Goal: Task Accomplishment & Management: Manage account settings

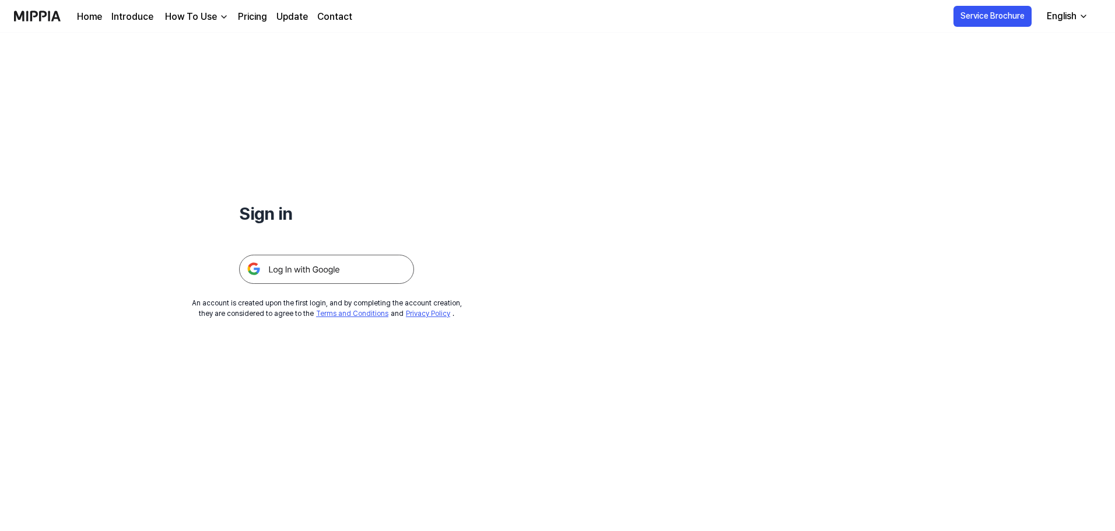
click at [315, 279] on img at bounding box center [326, 269] width 175 height 29
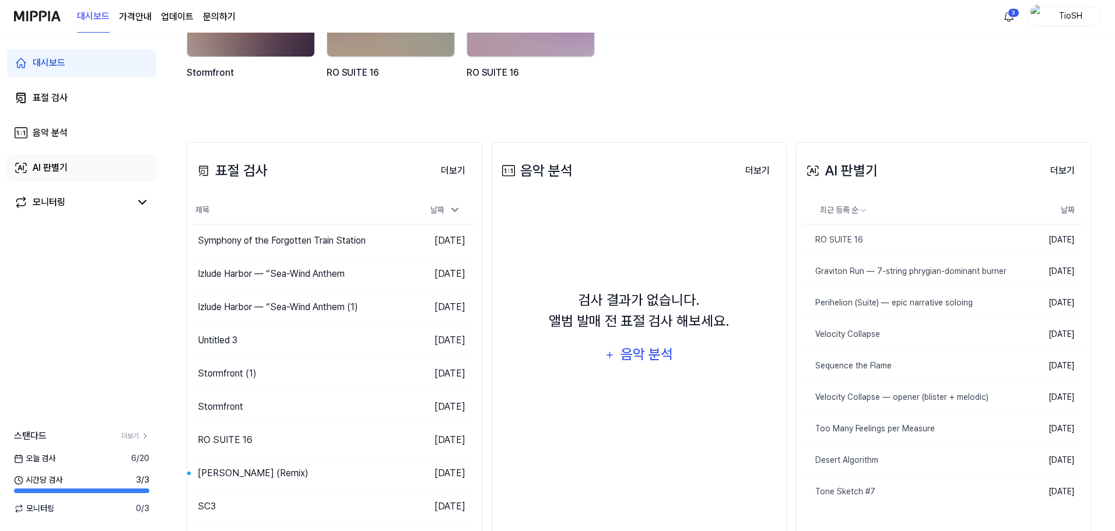
scroll to position [174, 0]
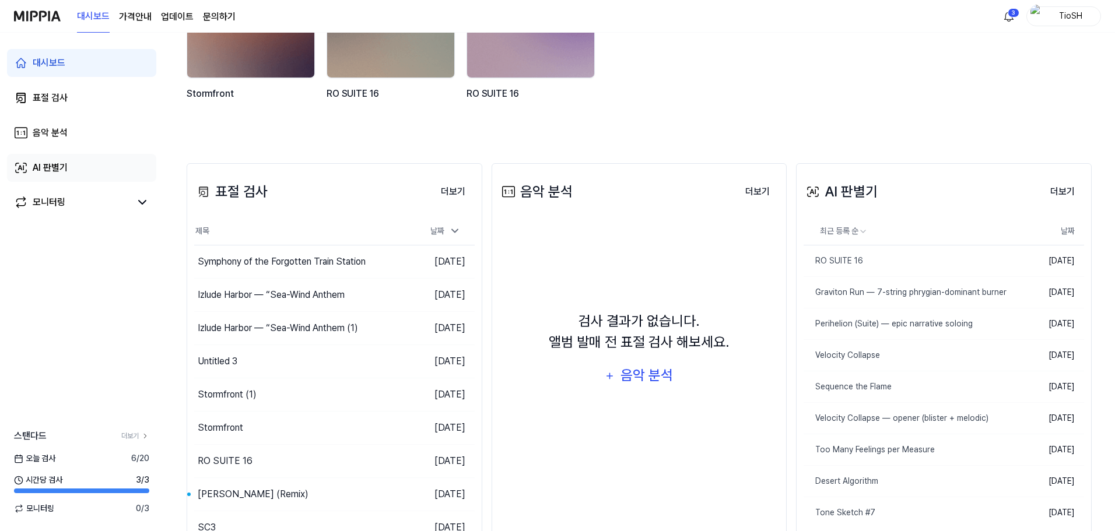
click at [88, 167] on link "AI 판별기" at bounding box center [81, 168] width 149 height 28
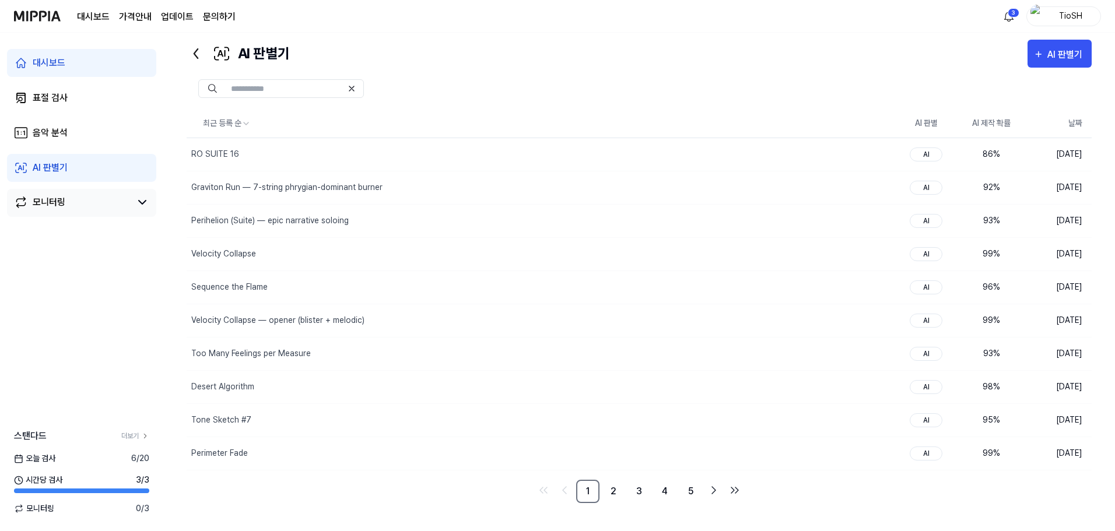
click at [50, 204] on div "모니터링" at bounding box center [49, 202] width 33 height 14
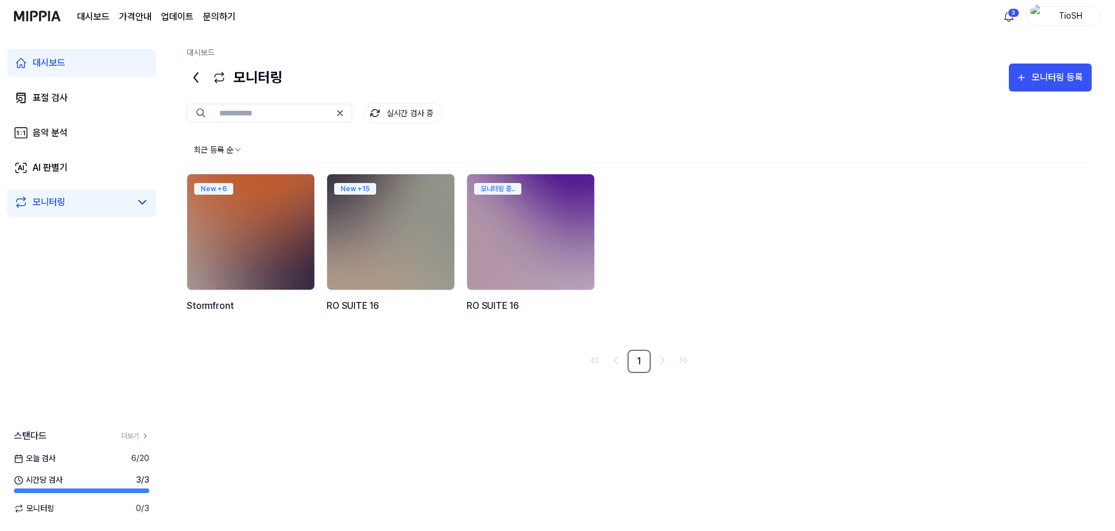
scroll to position [0, 0]
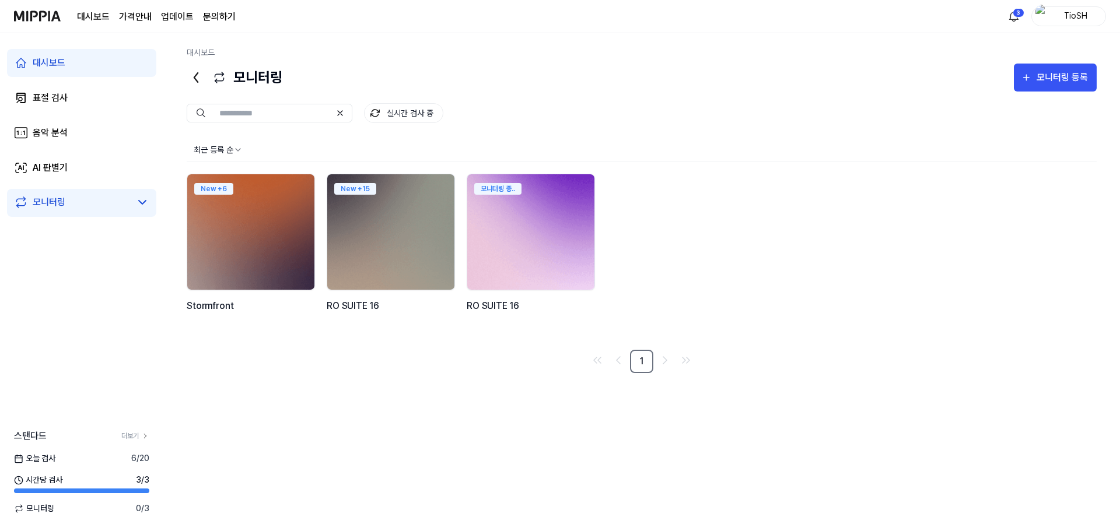
click at [530, 228] on img at bounding box center [531, 232] width 140 height 127
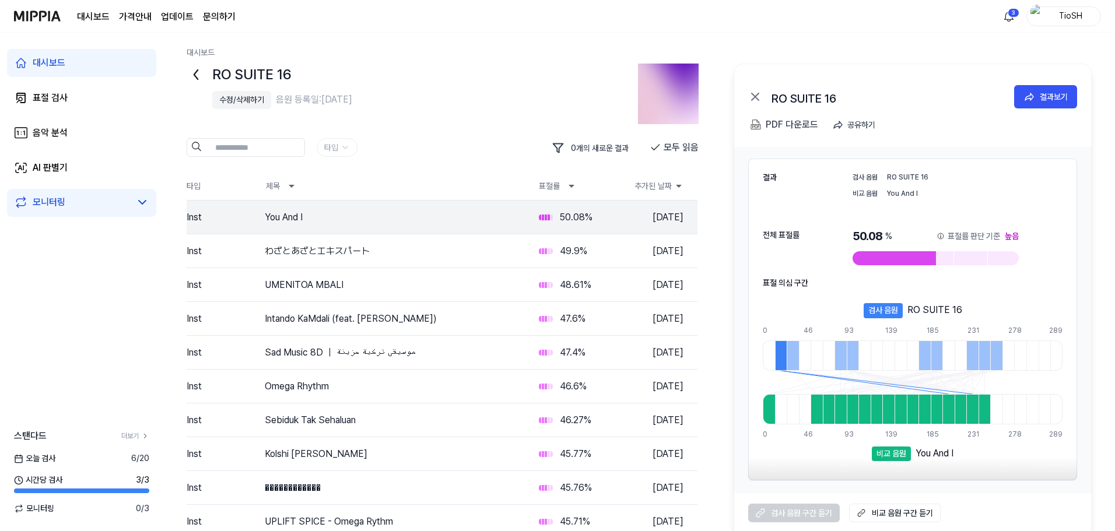
click at [258, 99] on div "수정/삭제하기" at bounding box center [241, 100] width 45 height 12
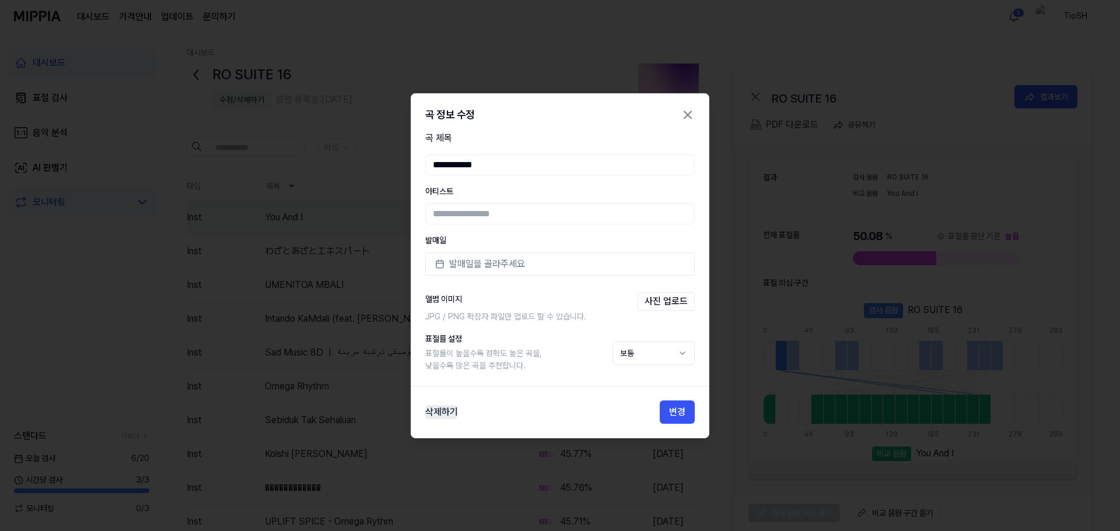
click at [440, 409] on button "삭제하기" at bounding box center [441, 412] width 33 height 14
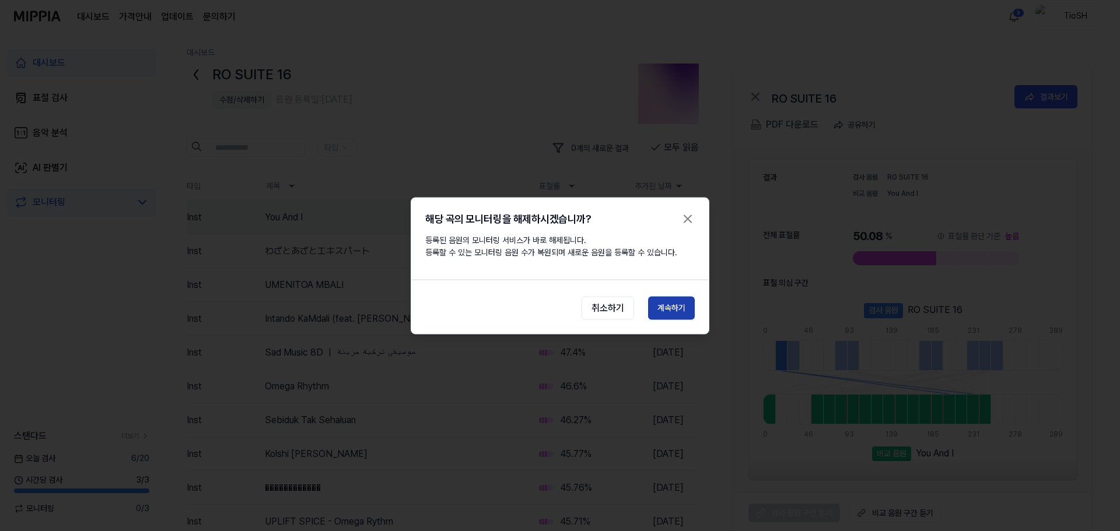
click at [670, 302] on button "계속하기" at bounding box center [671, 307] width 47 height 23
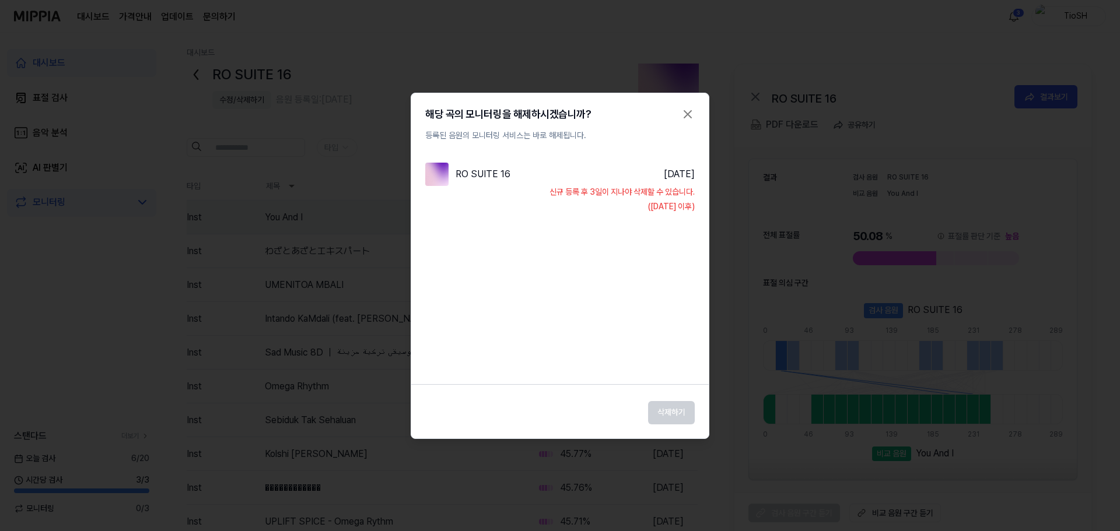
drag, startPoint x: 660, startPoint y: 192, endPoint x: 684, endPoint y: 225, distance: 40.6
click at [684, 225] on div "RO SUITE 16 [DATE] [PERSON_NAME] 등록 후 3일이 지나야 삭제할 수 있습니다. ([DATE] 이후)" at bounding box center [559, 257] width 297 height 212
click at [670, 203] on div "([DATE] 이후)" at bounding box center [559, 207] width 269 height 12
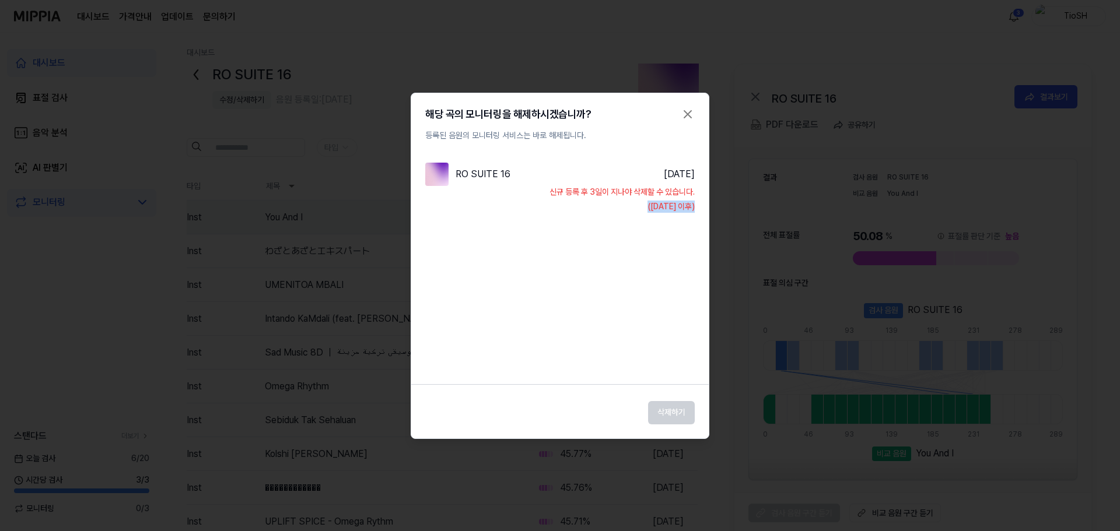
click at [665, 222] on div "RO SUITE 16 [DATE] [PERSON_NAME] 등록 후 3일이 지나야 삭제할 수 있습니다. ([DATE] 이후)" at bounding box center [559, 257] width 297 height 212
click at [674, 377] on div "해당 곡의 모니터링을 해제하시겠습니까? 등록된 음원의 모니터링 서비스는 바로 해제됩니다. RO SUITE 16 [DATE] [PERSON_NA…" at bounding box center [560, 266] width 299 height 346
click at [669, 416] on div "삭제하기" at bounding box center [559, 409] width 297 height 30
click at [663, 409] on div "삭제하기" at bounding box center [559, 409] width 297 height 30
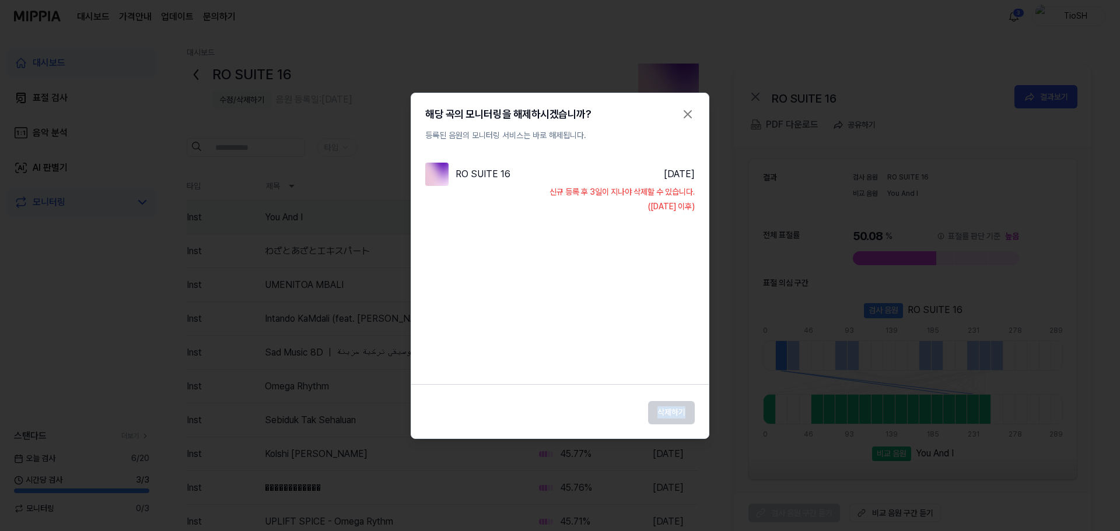
click at [663, 409] on div "삭제하기" at bounding box center [559, 409] width 297 height 30
drag, startPoint x: 625, startPoint y: 331, endPoint x: 665, endPoint y: 139, distance: 196.6
click at [625, 323] on div "RO SUITE 16 [DATE] [PERSON_NAME] 등록 후 3일이 지나야 삭제할 수 있습니다. ([DATE] 이후)" at bounding box center [559, 257] width 297 height 212
click at [407, 176] on div at bounding box center [560, 265] width 1120 height 531
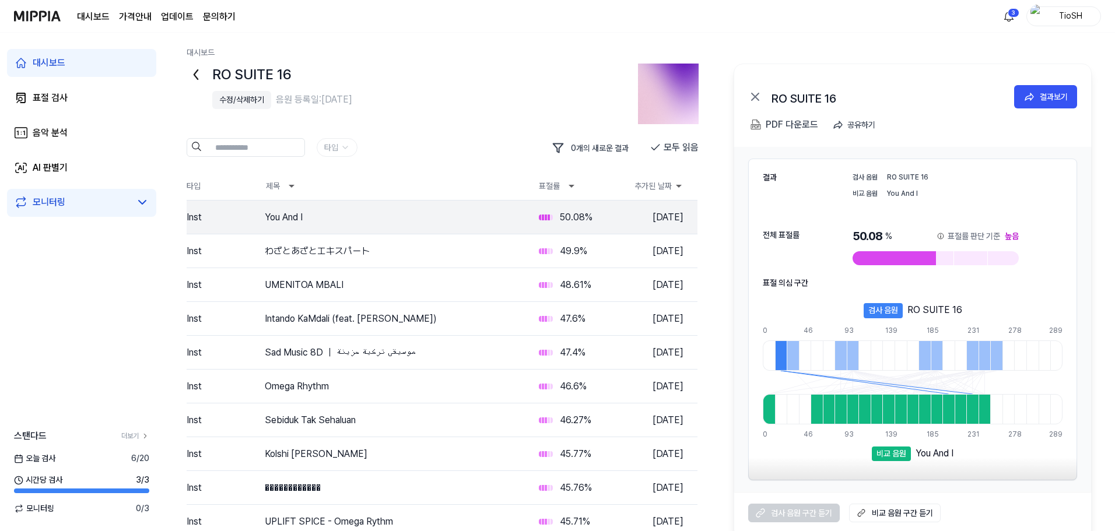
click at [471, 170] on div "RO SUITE 16 수정/삭제하기 음원 등록일: [DATE] 타입 0 개의 새로운 결과 모두 읽음 타입 제목 표절률 추가된 날짜 Inst Y…" at bounding box center [454, 319] width 535 height 510
click at [194, 75] on icon at bounding box center [195, 74] width 3 height 9
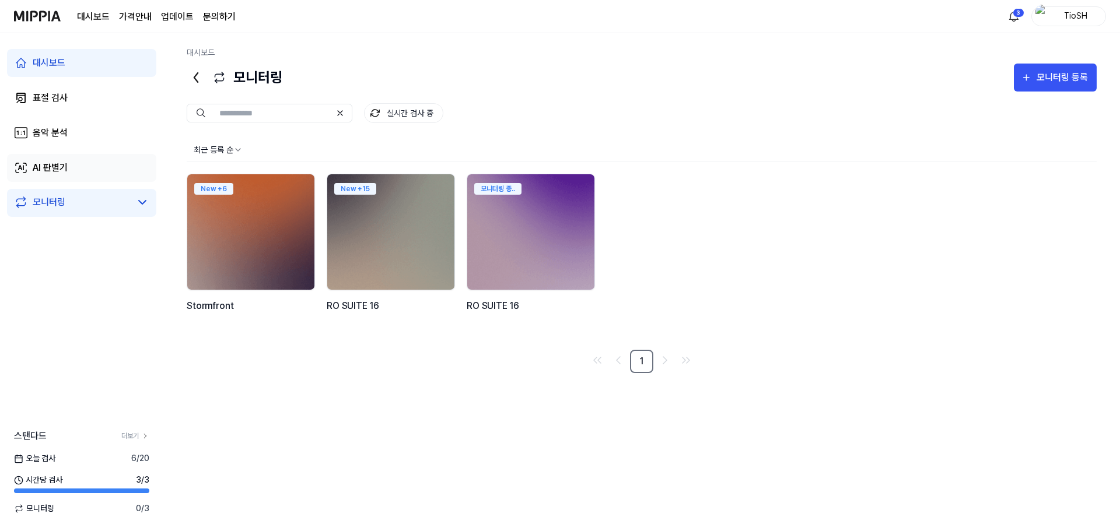
click at [106, 178] on link "AI 판별기" at bounding box center [81, 168] width 149 height 28
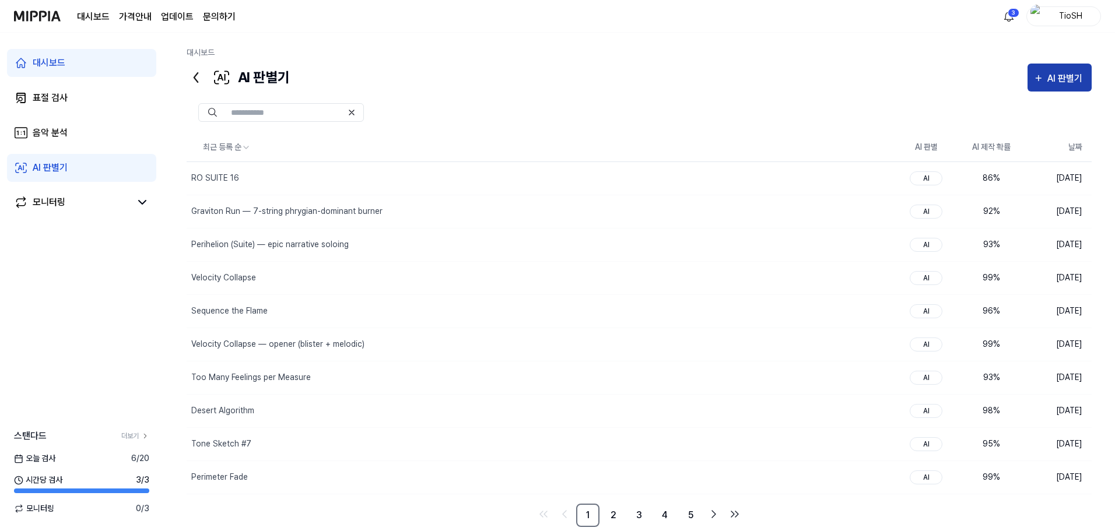
click at [1058, 85] on div "AI 판별기" at bounding box center [1067, 78] width 38 height 15
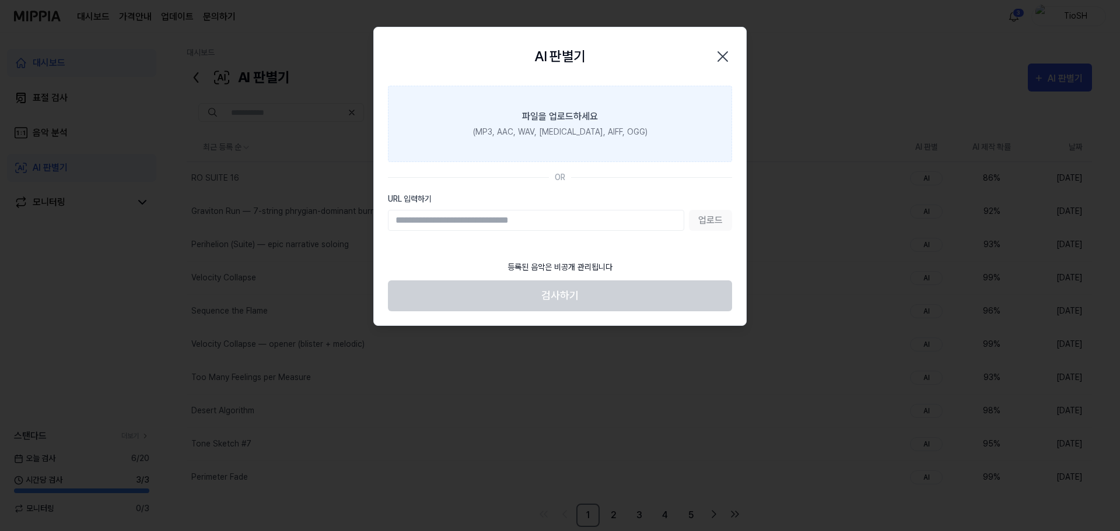
click at [608, 148] on label "파일을 업로드하세요 (MP3, AAC, WAV, [MEDICAL_DATA], AIFF, OGG)" at bounding box center [560, 124] width 344 height 76
click at [0, 0] on input "파일을 업로드하세요 (MP3, AAC, WAV, [MEDICAL_DATA], AIFF, OGG)" at bounding box center [0, 0] width 0 height 0
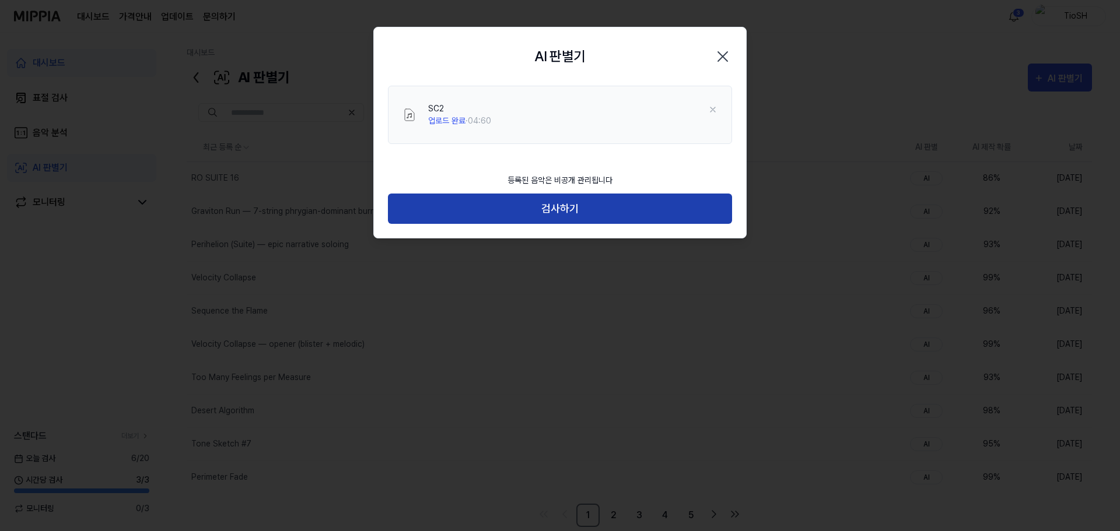
click at [623, 204] on button "검사하기" at bounding box center [560, 209] width 344 height 31
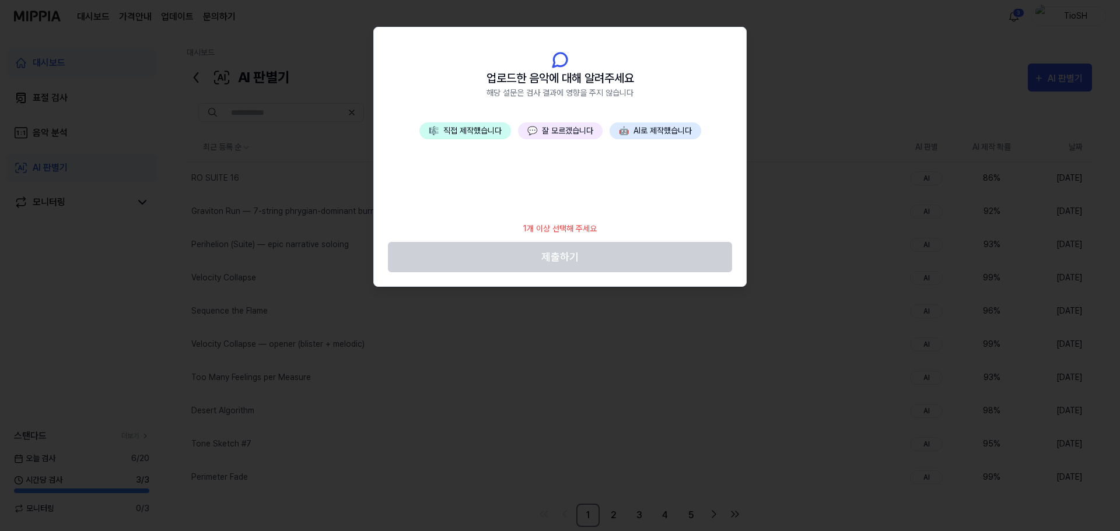
click at [665, 134] on button "🤖 AI로 제작했습니다" at bounding box center [655, 130] width 92 height 17
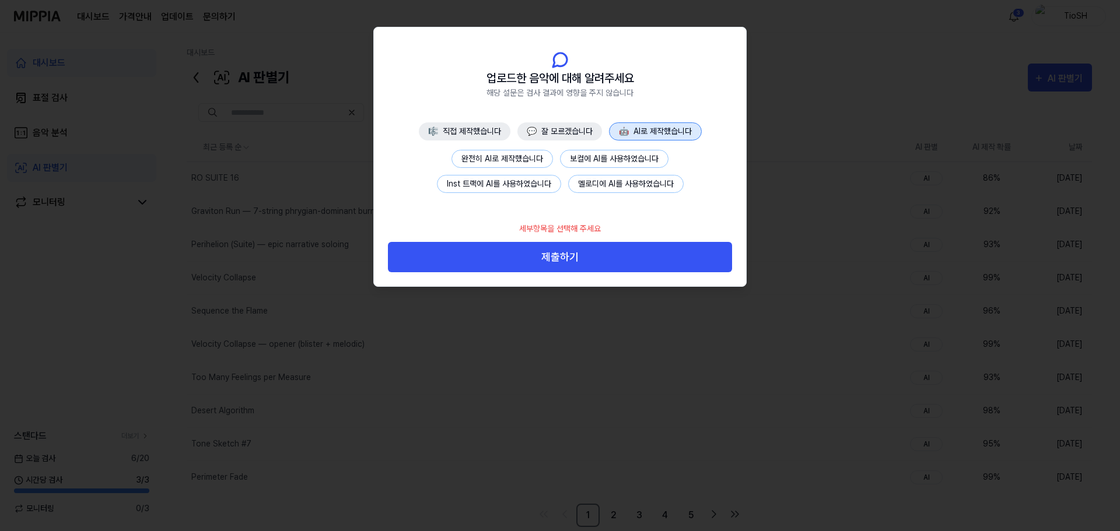
click at [467, 155] on button "완전히 AI로 제작했습니다" at bounding box center [501, 159] width 101 height 18
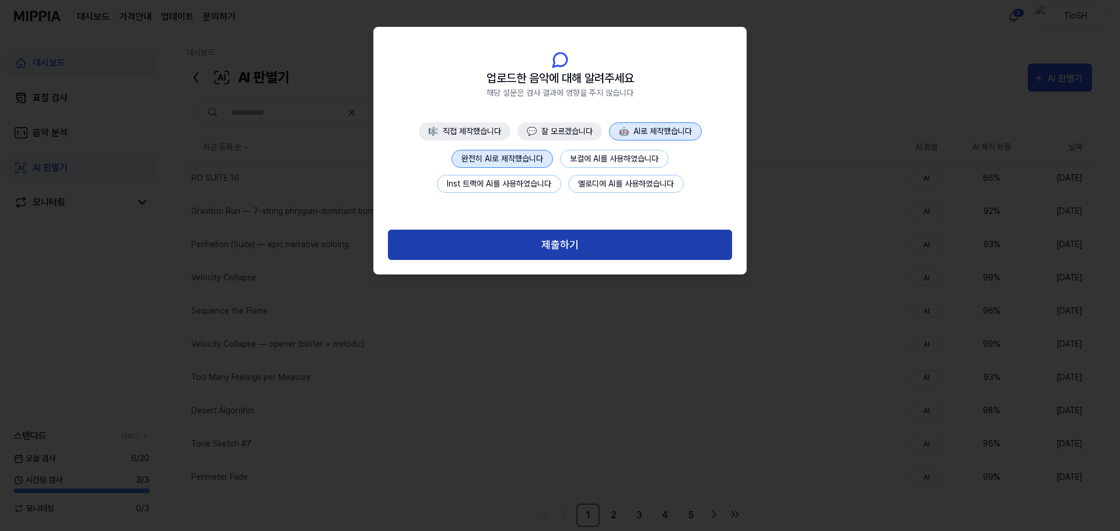
click at [548, 242] on button "제출하기" at bounding box center [560, 245] width 344 height 31
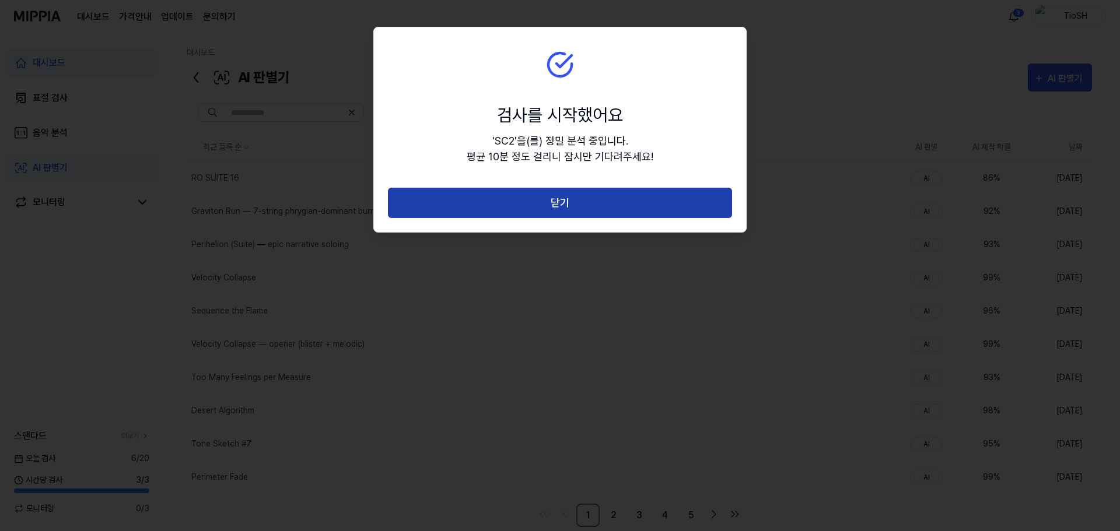
click at [568, 192] on button "닫기" at bounding box center [560, 203] width 344 height 31
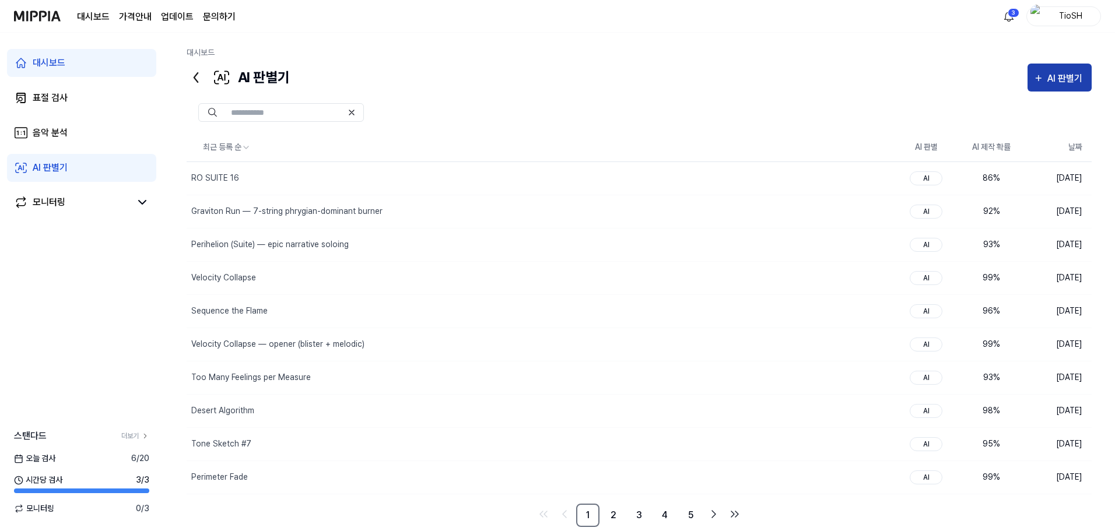
click at [1045, 69] on button "AI 판별기" at bounding box center [1060, 78] width 64 height 28
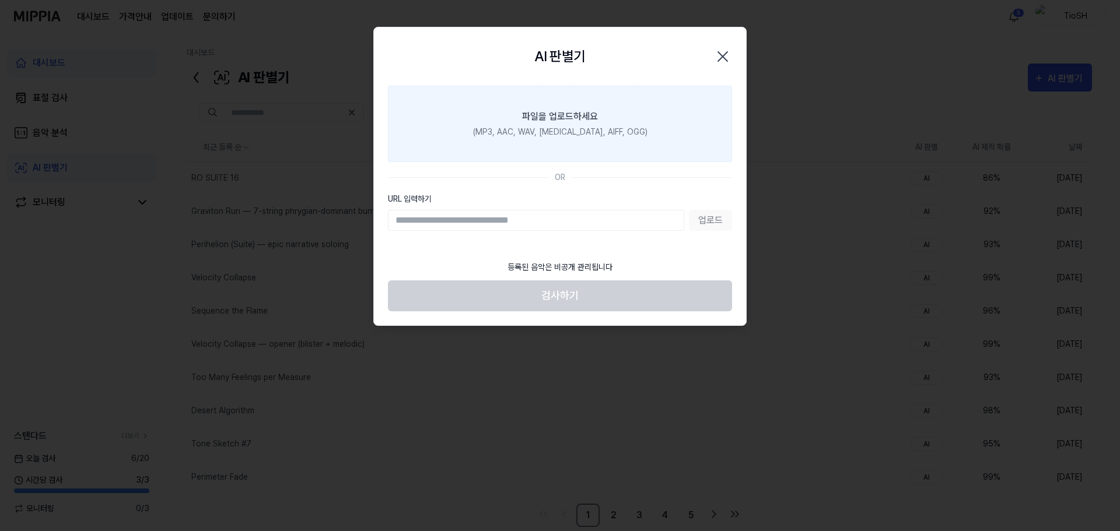
click at [647, 131] on label "파일을 업로드하세요 (MP3, AAC, WAV, [MEDICAL_DATA], AIFF, OGG)" at bounding box center [560, 124] width 344 height 76
click at [0, 0] on input "파일을 업로드하세요 (MP3, AAC, WAV, [MEDICAL_DATA], AIFF, OGG)" at bounding box center [0, 0] width 0 height 0
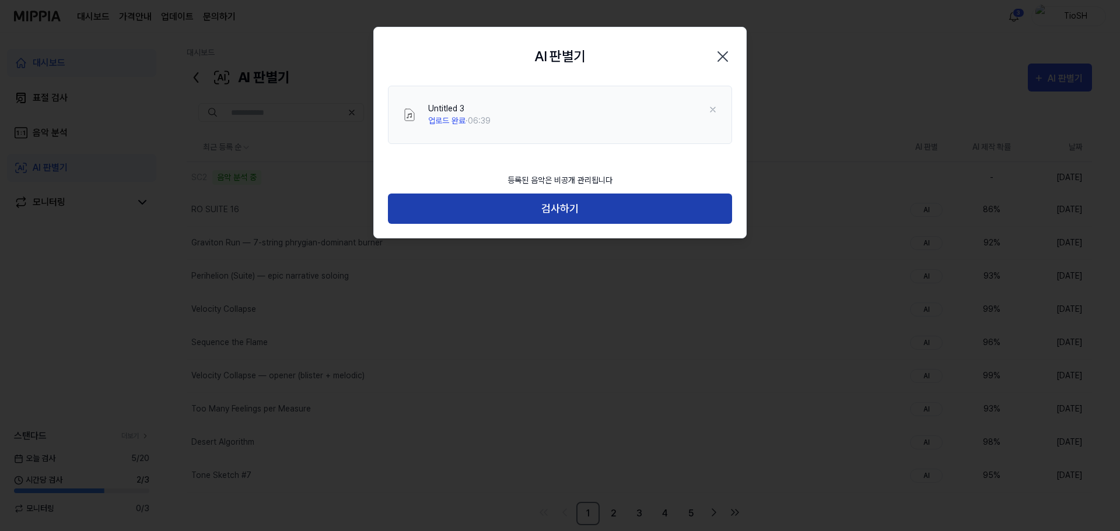
click at [573, 211] on button "검사하기" at bounding box center [560, 209] width 344 height 31
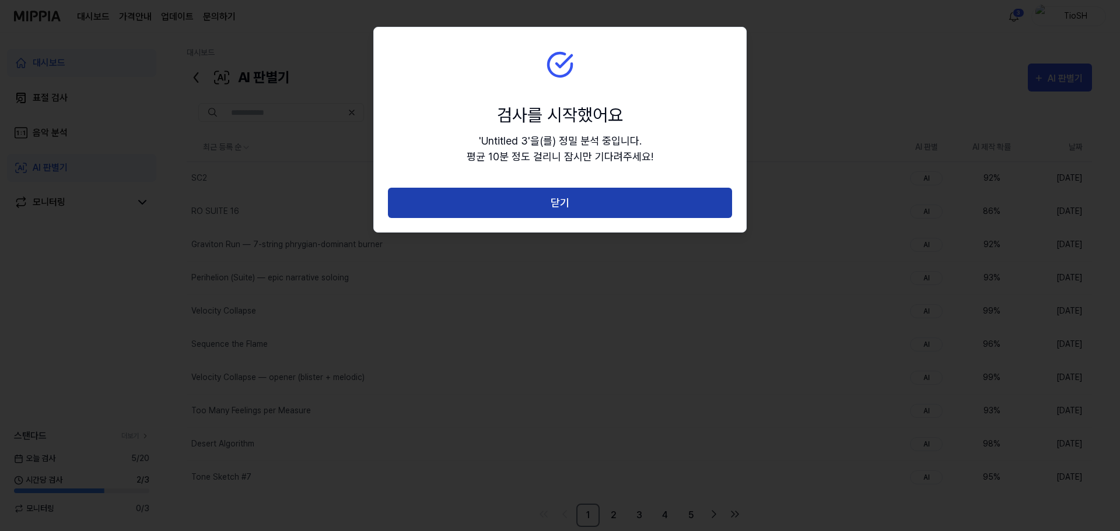
click at [572, 207] on button "닫기" at bounding box center [560, 203] width 344 height 31
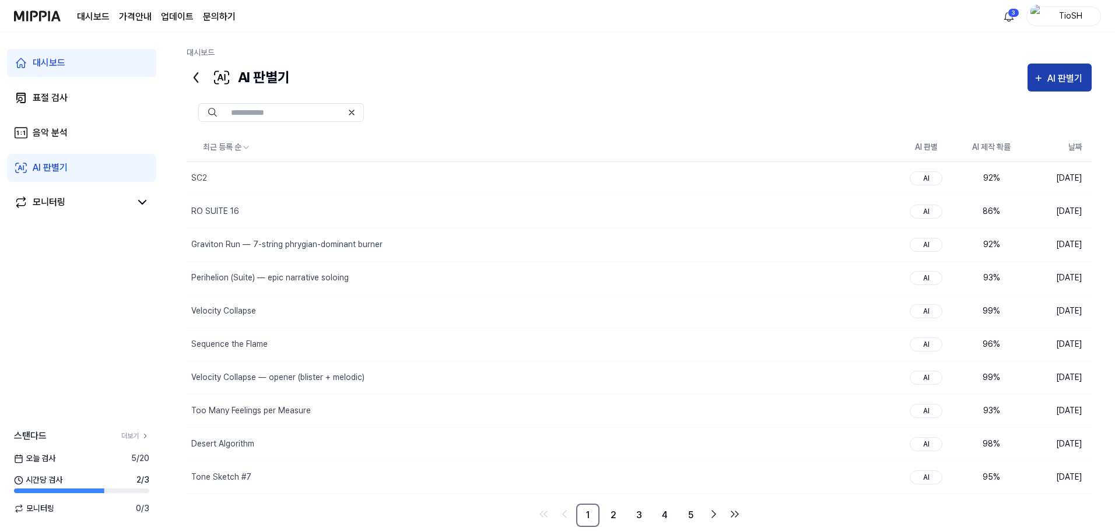
click at [1052, 73] on div "AI 판별기" at bounding box center [1067, 78] width 38 height 15
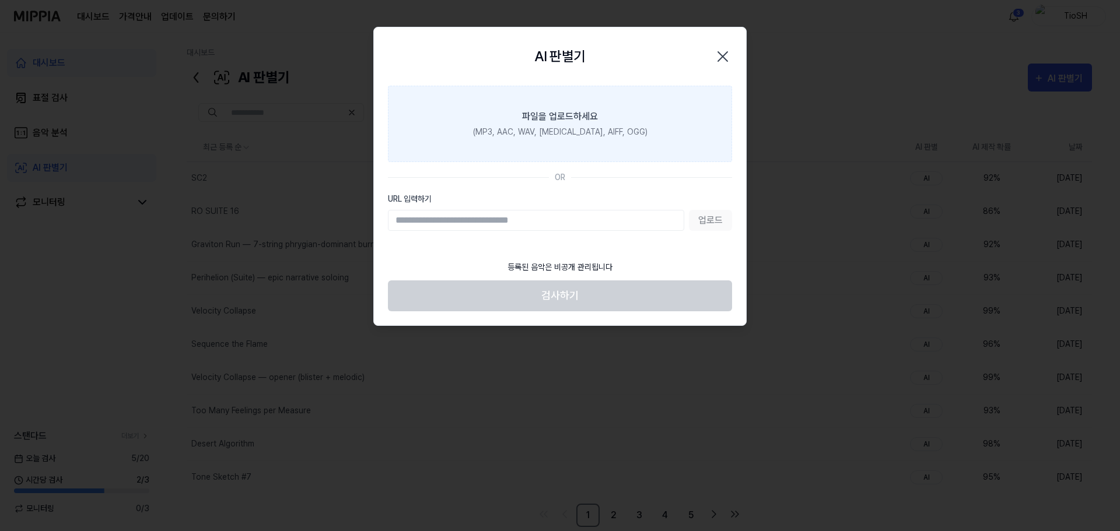
click at [615, 140] on label "파일을 업로드하세요 (MP3, AAC, WAV, [MEDICAL_DATA], AIFF, OGG)" at bounding box center [560, 124] width 344 height 76
click at [0, 0] on input "파일을 업로드하세요 (MP3, AAC, WAV, [MEDICAL_DATA], AIFF, OGG)" at bounding box center [0, 0] width 0 height 0
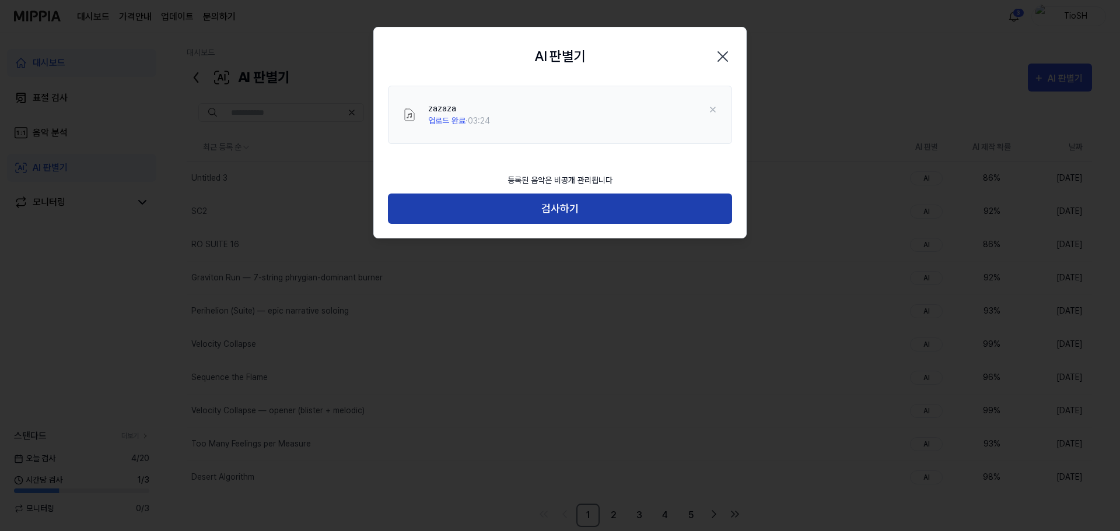
click at [563, 202] on button "검사하기" at bounding box center [560, 209] width 344 height 31
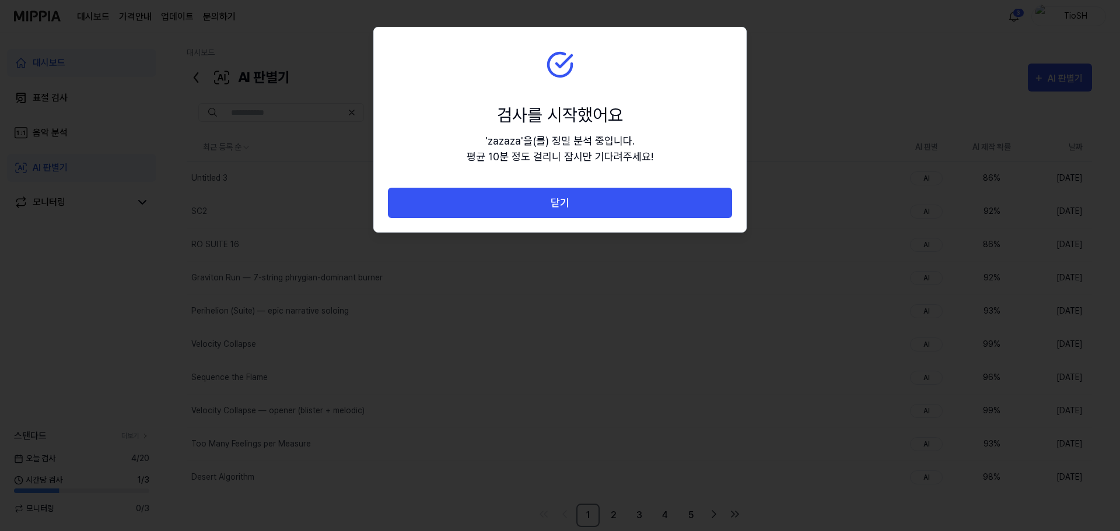
click at [563, 202] on button "닫기" at bounding box center [560, 203] width 344 height 31
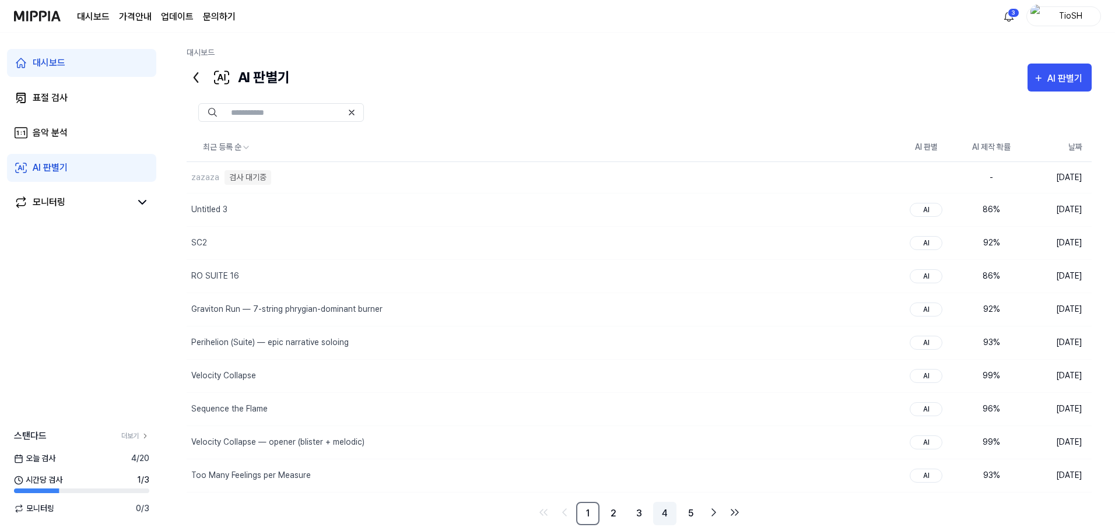
click at [667, 511] on link "4" at bounding box center [664, 513] width 23 height 23
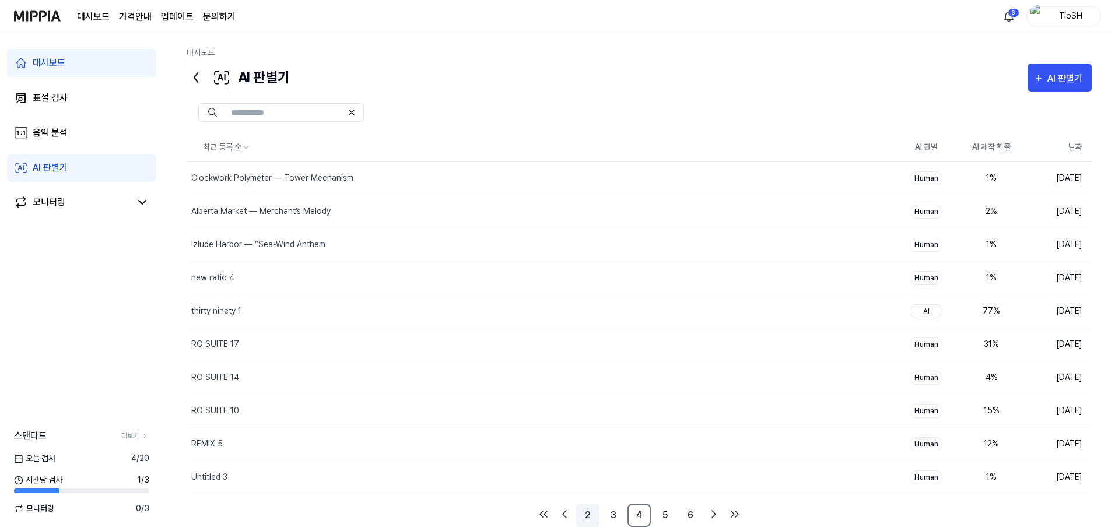
click at [587, 521] on link "2" at bounding box center [587, 515] width 23 height 23
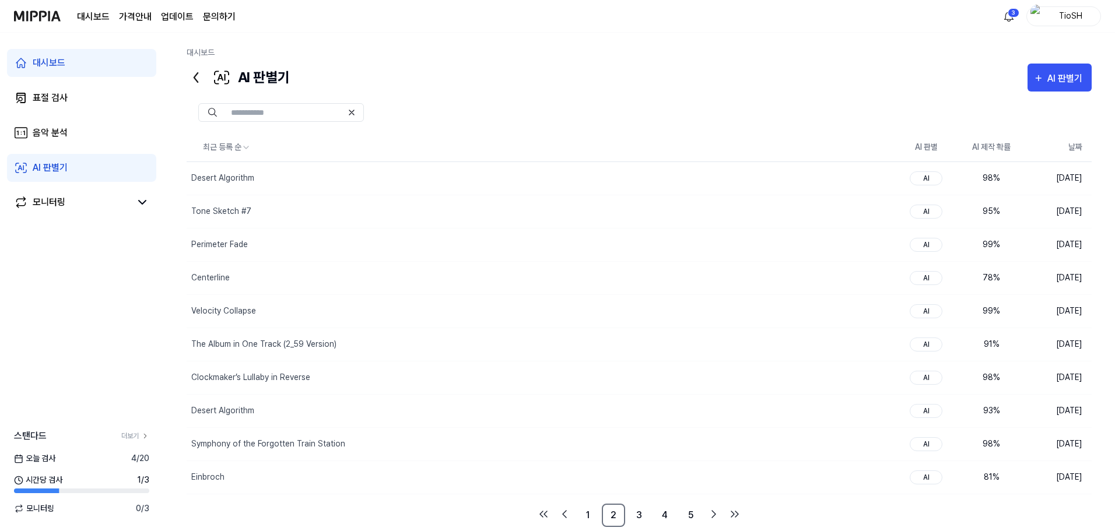
click at [172, 21] on link "업데이트" at bounding box center [177, 17] width 33 height 14
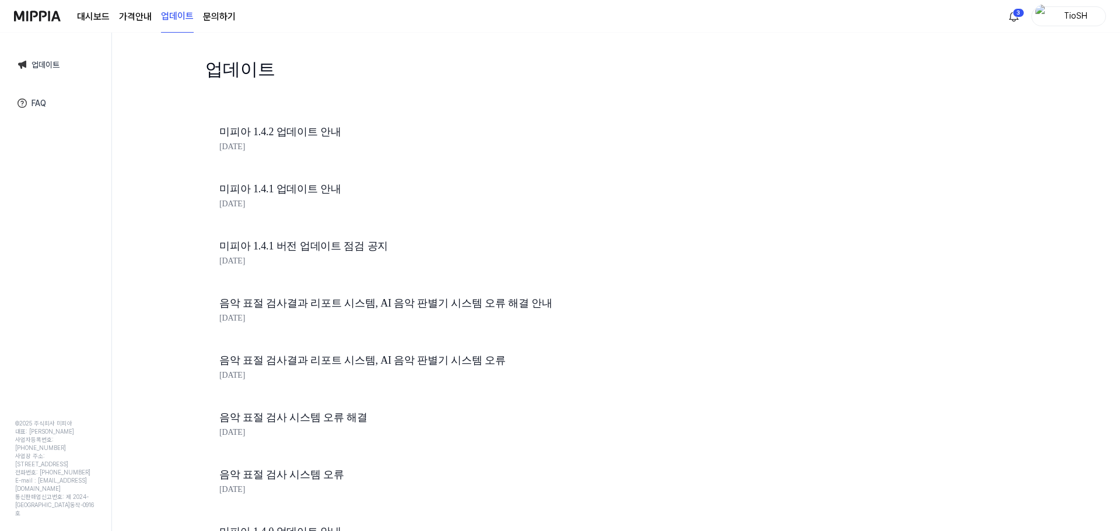
click at [61, 14] on div "대시보드 가격안내 업데이트 문의하기" at bounding box center [125, 16] width 222 height 32
click at [87, 20] on link "대시보드" at bounding box center [93, 17] width 33 height 14
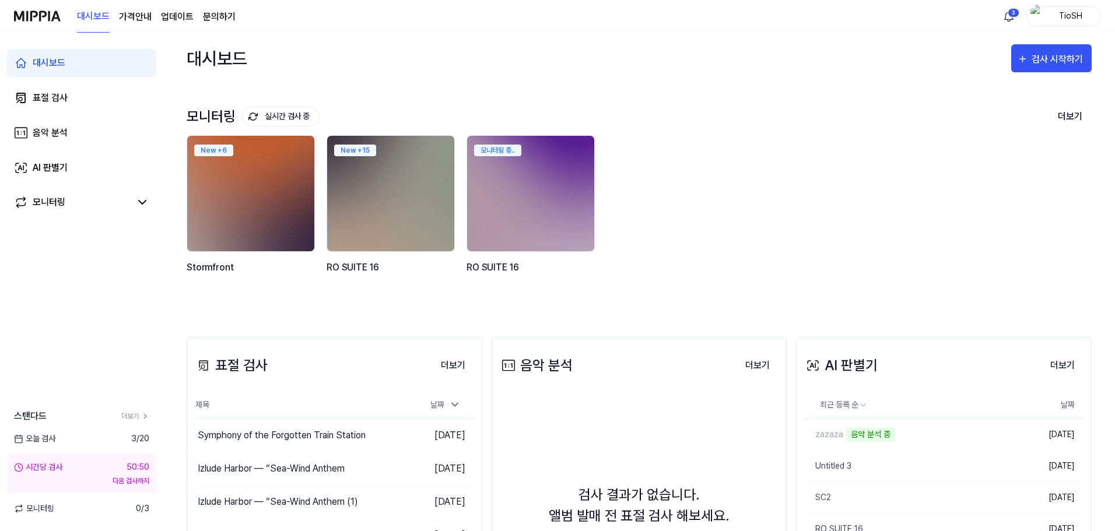
click at [212, 15] on link "문의하기" at bounding box center [219, 17] width 33 height 14
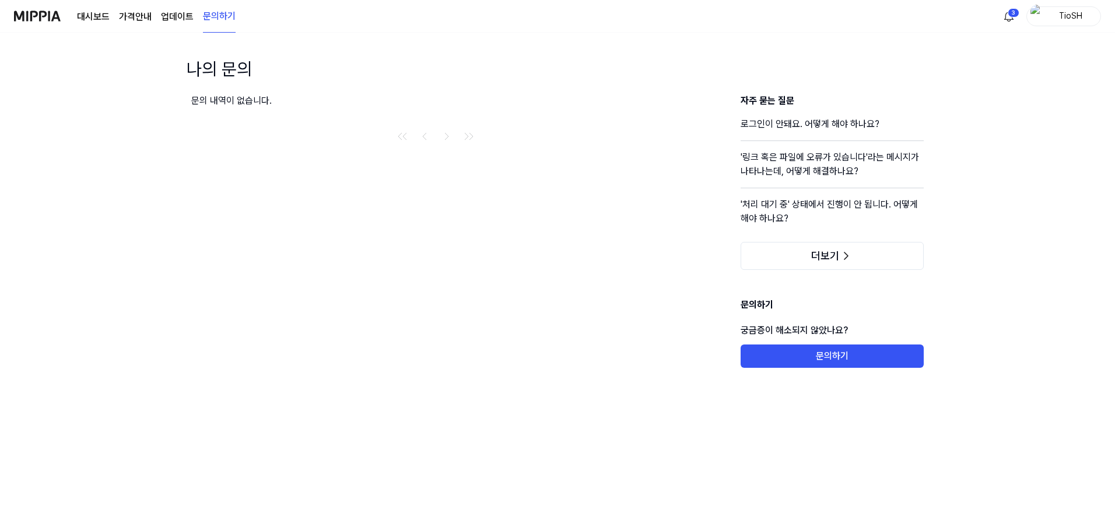
click at [91, 18] on link "대시보드" at bounding box center [93, 17] width 33 height 14
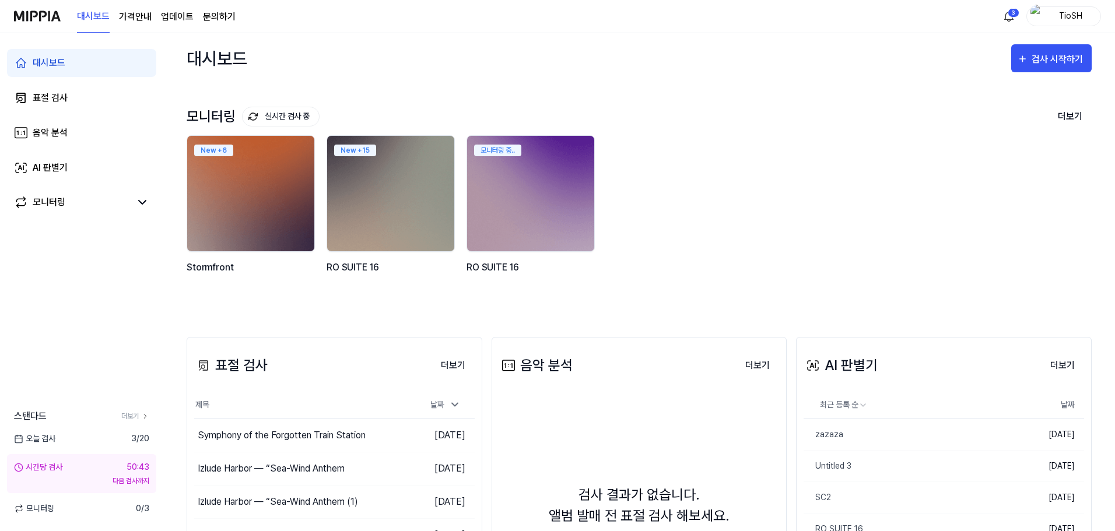
click at [115, 10] on div "대시보드 가격안내 업데이트 문의하기" at bounding box center [156, 16] width 159 height 32
click at [136, 19] on 버튼 "가격안내" at bounding box center [135, 17] width 33 height 14
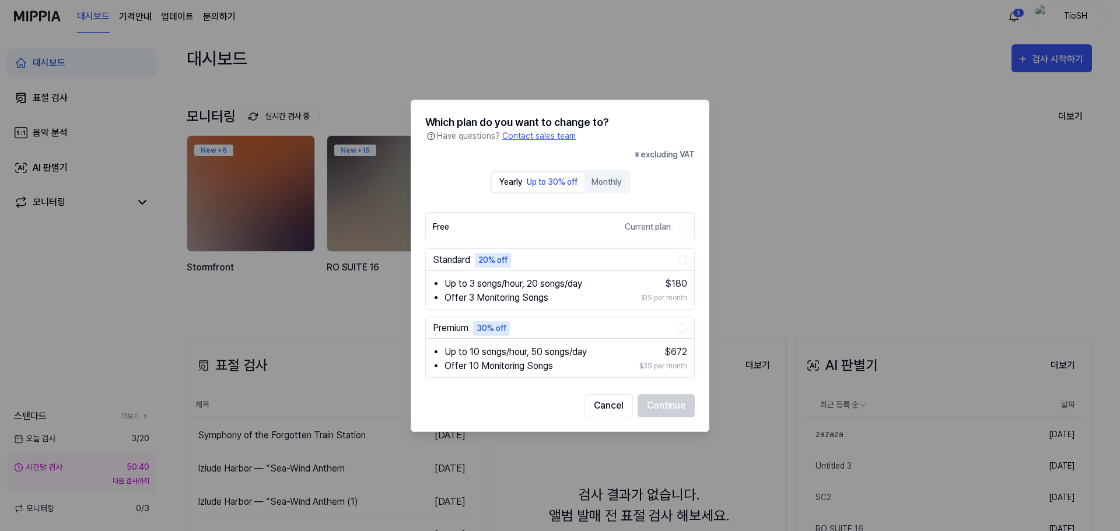
click at [808, 211] on div at bounding box center [560, 265] width 1120 height 531
click at [592, 412] on button "Cancel" at bounding box center [608, 405] width 49 height 23
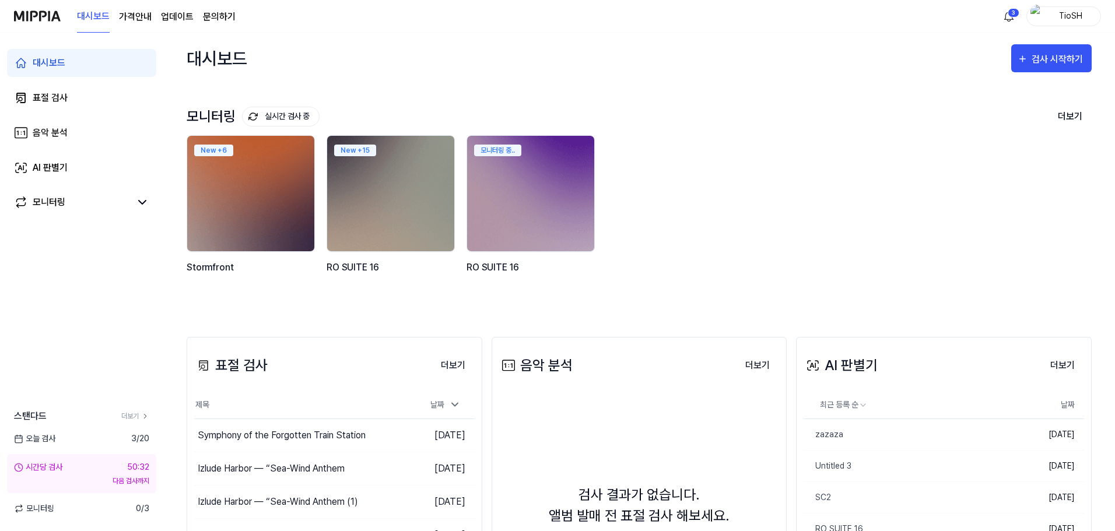
click at [1043, 24] on div "TioSH" at bounding box center [1064, 16] width 75 height 20
click at [1006, 87] on link "계정" at bounding box center [1026, 87] width 134 height 12
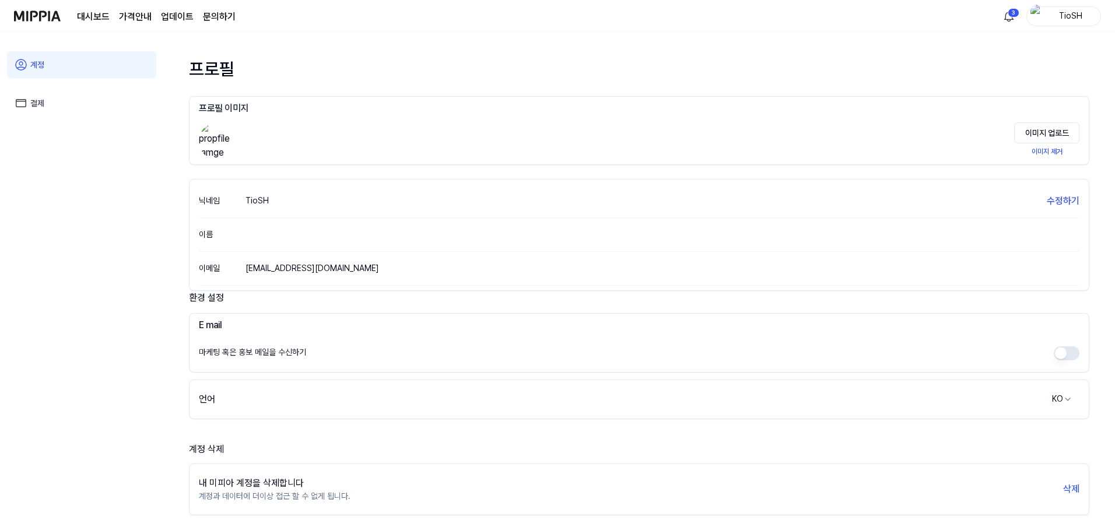
click at [39, 97] on link "결제" at bounding box center [81, 103] width 149 height 27
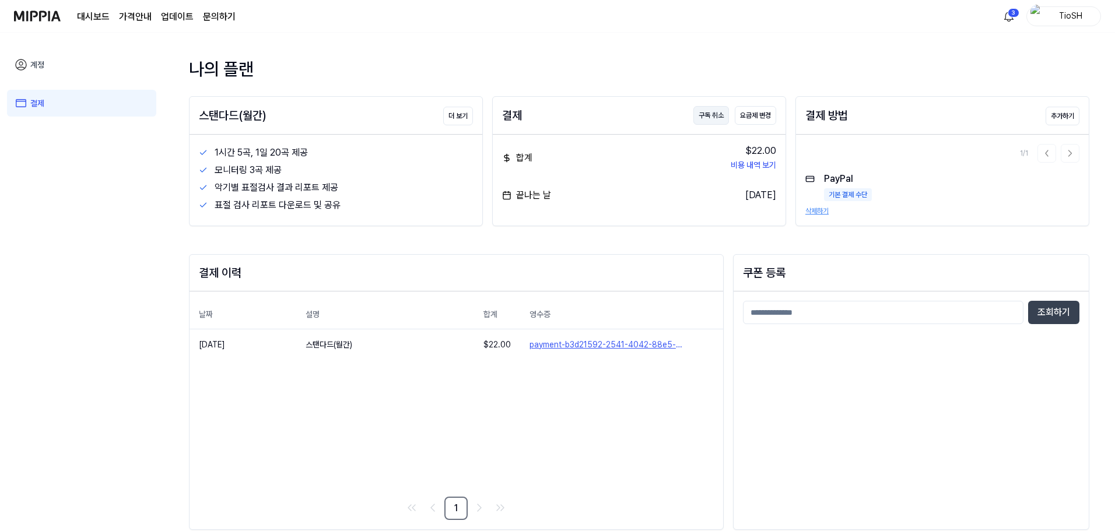
click at [710, 115] on button "구독 취소" at bounding box center [711, 115] width 36 height 19
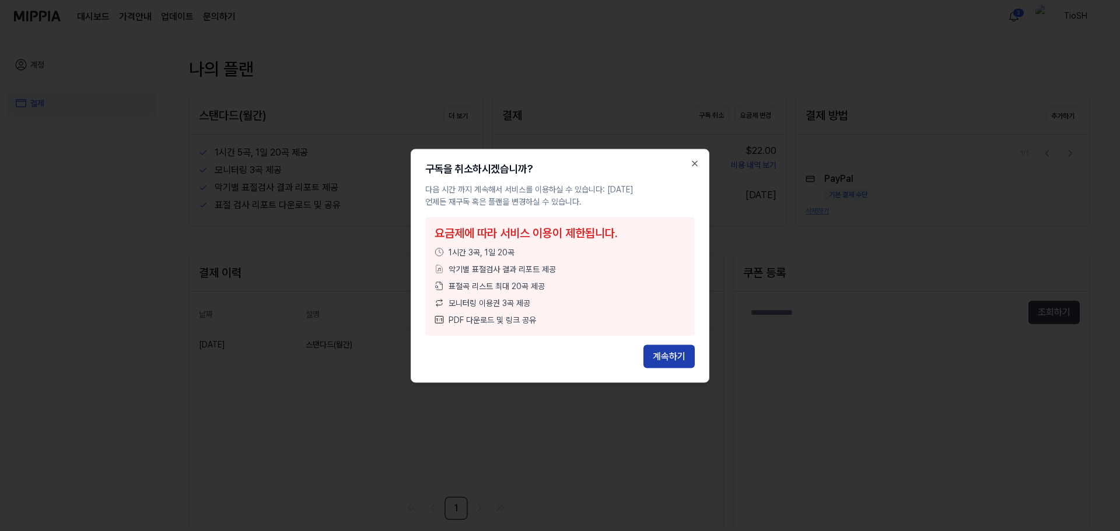
click at [663, 351] on button "계속하기" at bounding box center [668, 356] width 51 height 23
click at [680, 356] on button "계속하기" at bounding box center [668, 356] width 51 height 23
click at [698, 163] on icon "button" at bounding box center [694, 163] width 9 height 9
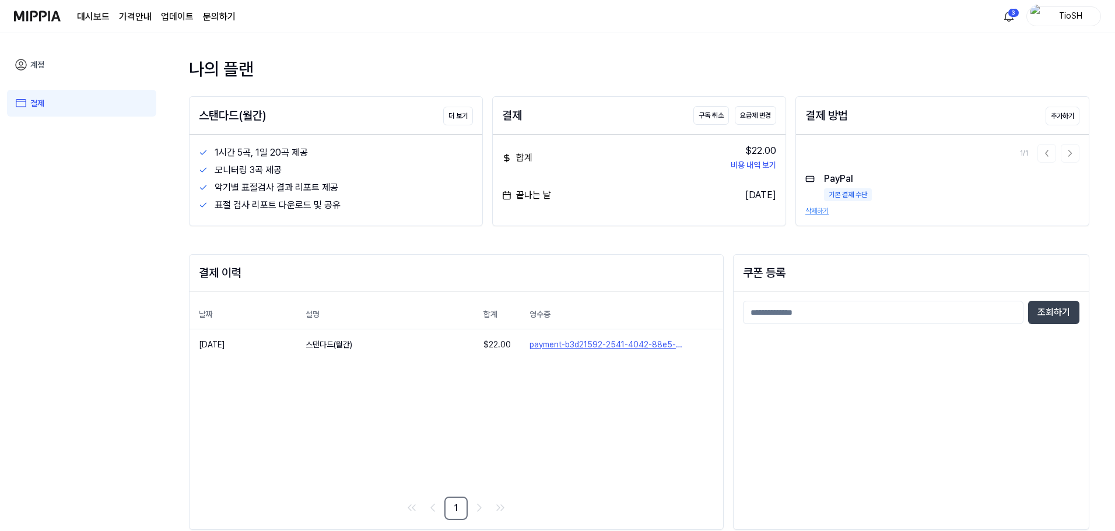
click at [633, 202] on div "합계 $22.00 비용 내역 보기 끝나는 날 [DATE]" at bounding box center [639, 173] width 293 height 77
drag, startPoint x: 64, startPoint y: 81, endPoint x: 59, endPoint y: 72, distance: 9.9
click at [59, 72] on div "계정 결제" at bounding box center [81, 76] width 149 height 86
click at [59, 72] on link "계정" at bounding box center [81, 64] width 149 height 27
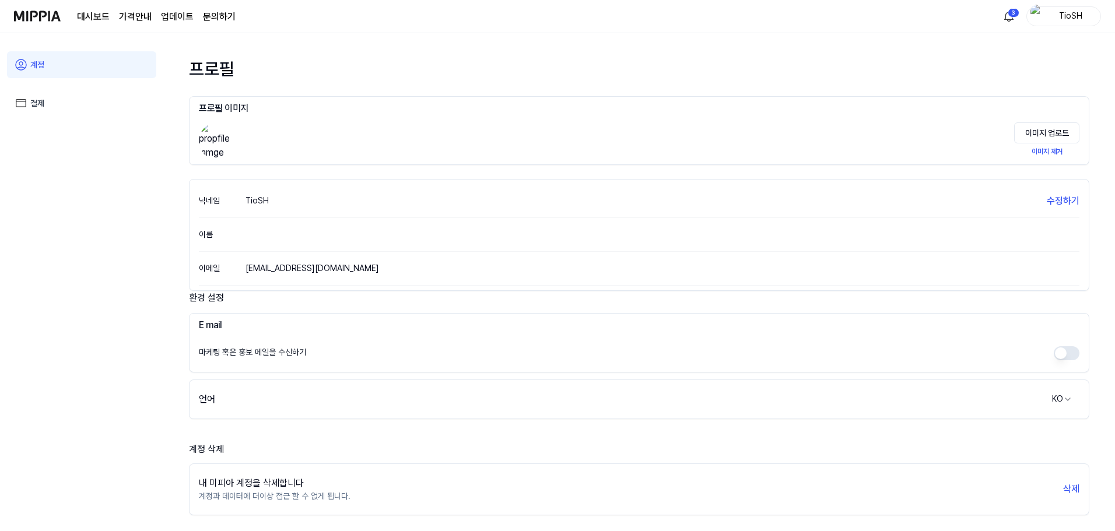
click at [87, 19] on link "대시보드" at bounding box center [93, 17] width 33 height 14
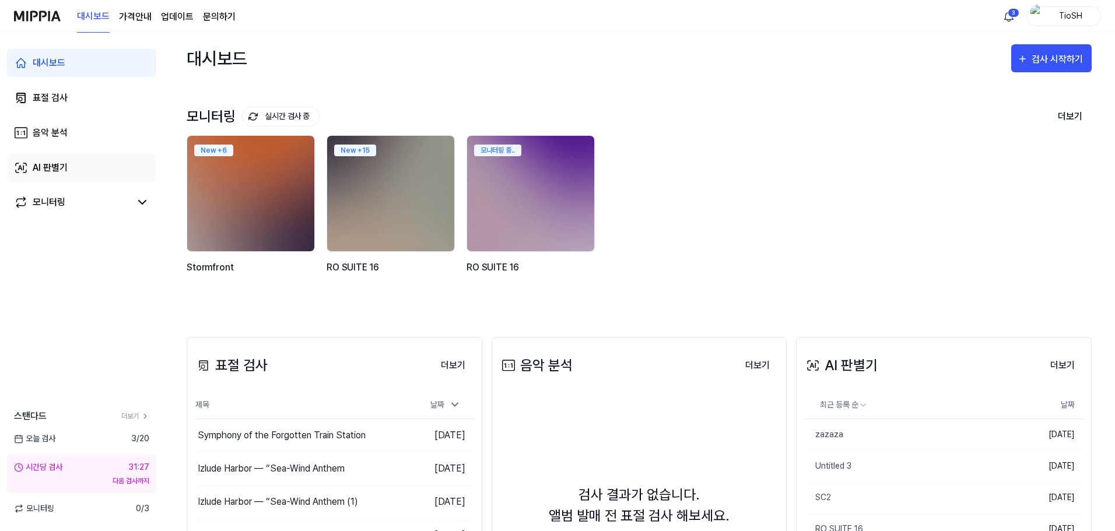
click at [86, 165] on link "AI 판별기" at bounding box center [81, 168] width 149 height 28
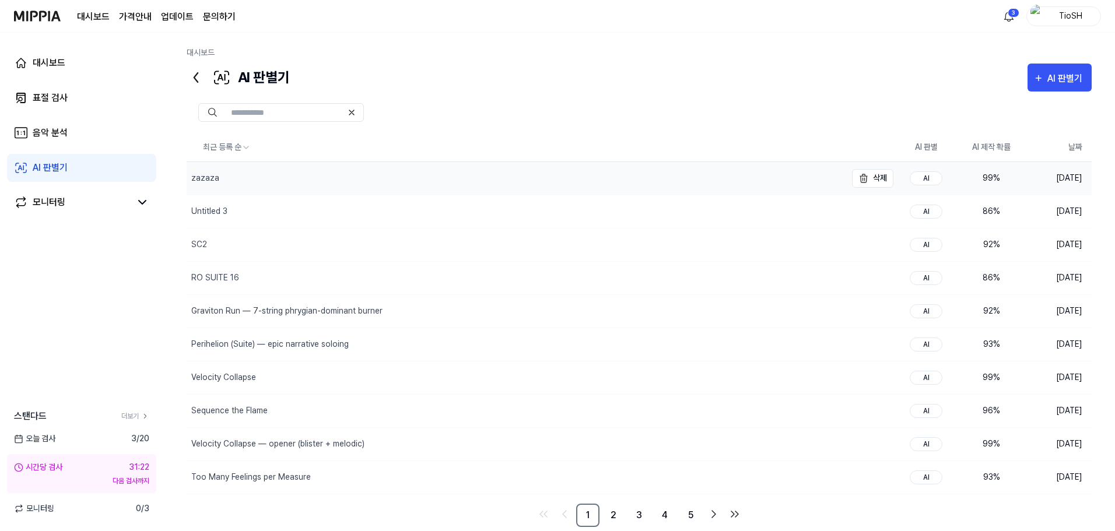
click at [548, 183] on div "zazaza" at bounding box center [517, 178] width 660 height 33
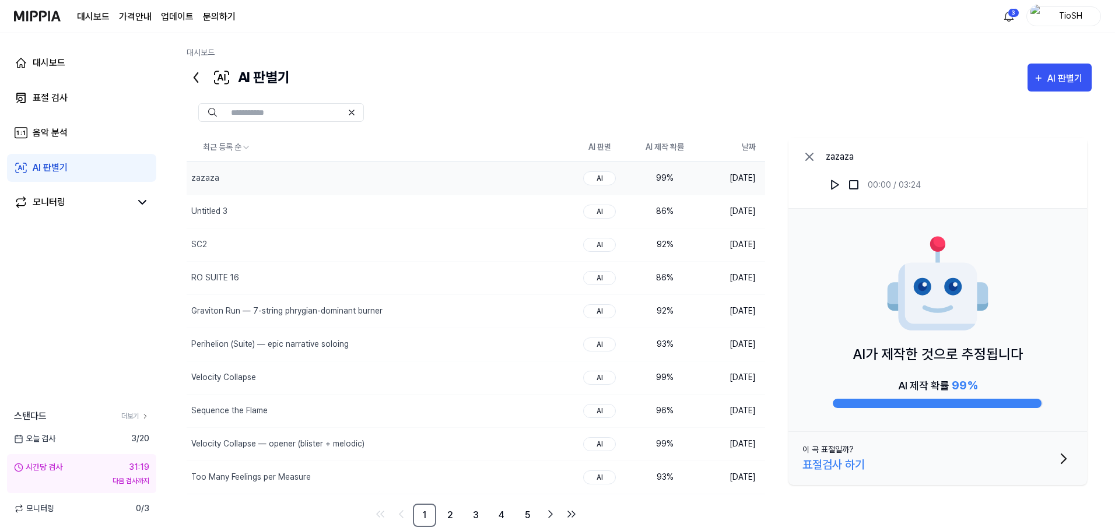
click at [807, 155] on icon at bounding box center [809, 156] width 7 height 7
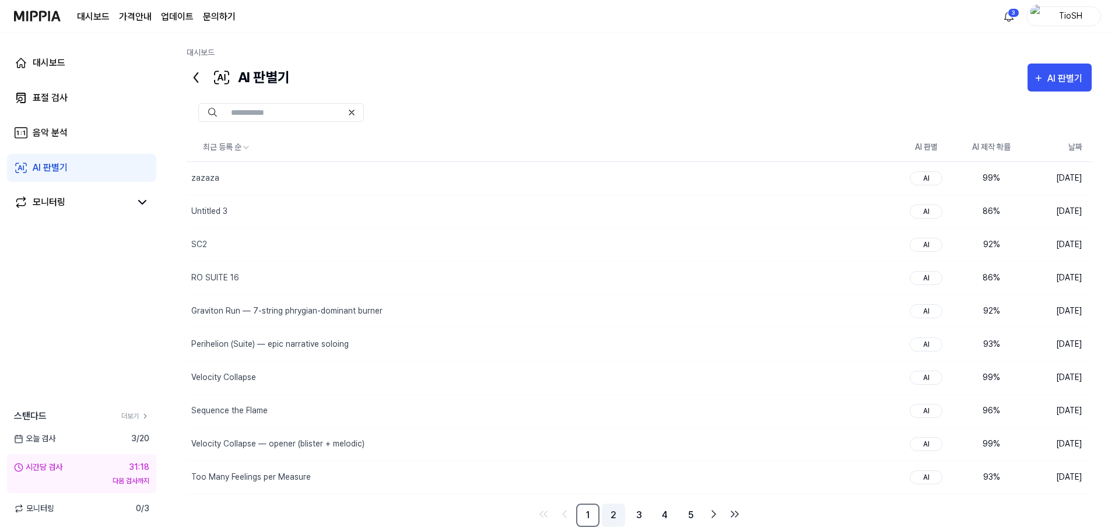
click at [619, 517] on link "2" at bounding box center [613, 515] width 23 height 23
click at [651, 512] on ul "1 2 3 4 5" at bounding box center [639, 515] width 210 height 23
click at [636, 512] on link "3" at bounding box center [639, 515] width 23 height 23
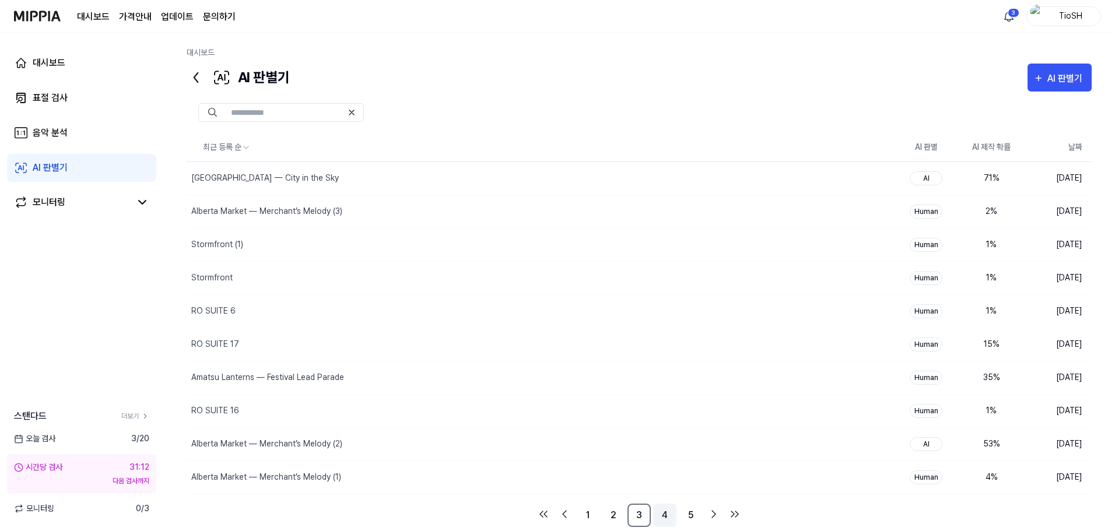
click at [667, 509] on link "4" at bounding box center [664, 515] width 23 height 23
click at [571, 512] on icon "Go to previous page" at bounding box center [565, 514] width 14 height 14
click at [589, 519] on link "1" at bounding box center [587, 515] width 23 height 23
